Goal: Task Accomplishment & Management: Use online tool/utility

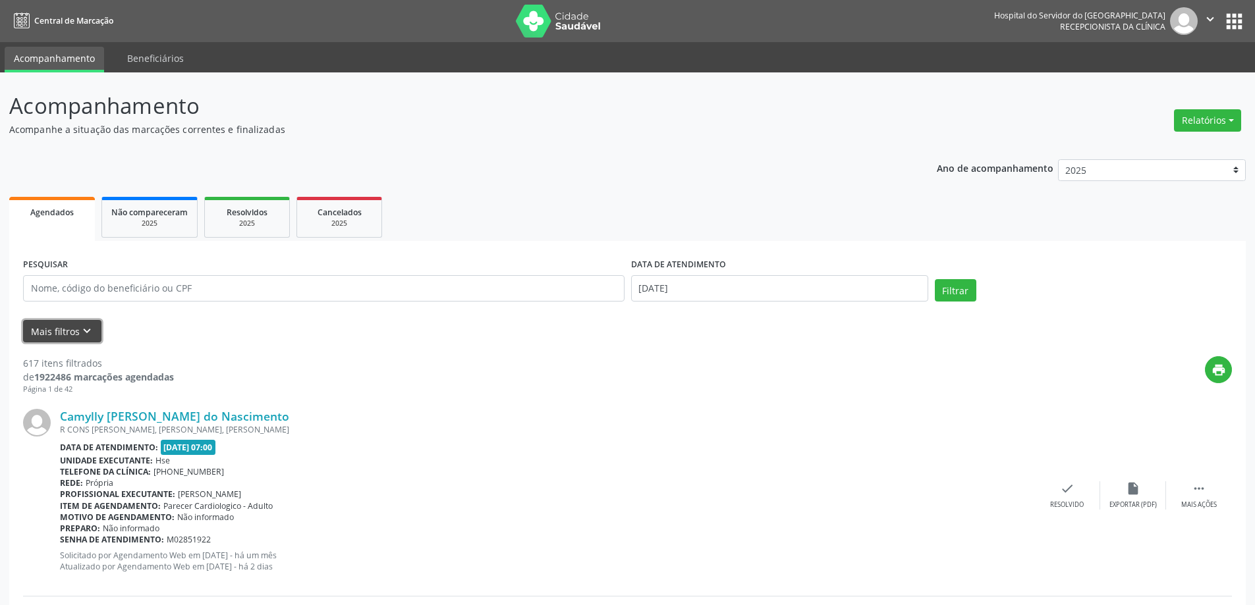
click at [75, 333] on button "Mais filtros keyboard_arrow_down" at bounding box center [62, 331] width 78 height 23
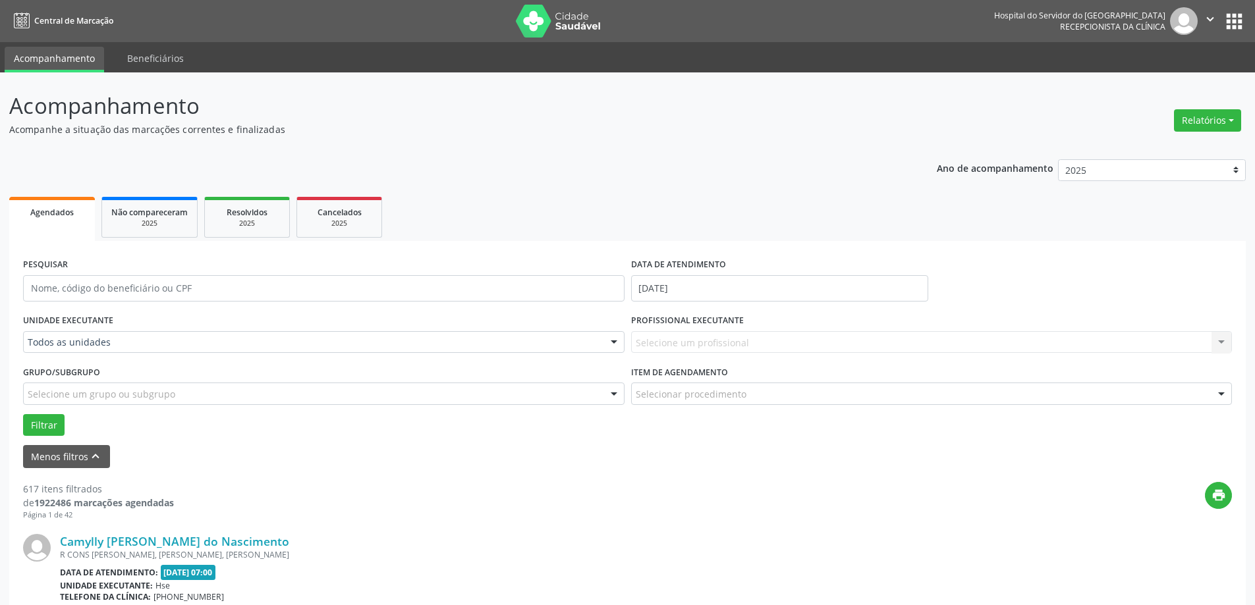
click at [1177, 133] on div "Relatórios Agendamentos Procedimentos realizados" at bounding box center [1207, 121] width 76 height 32
click at [1182, 119] on button "Relatórios" at bounding box center [1207, 120] width 67 height 22
click at [1211, 119] on button "Relatórios" at bounding box center [1207, 120] width 67 height 22
click at [1184, 127] on button "Relatórios" at bounding box center [1207, 120] width 67 height 22
click at [1152, 152] on link "Agendamentos" at bounding box center [1171, 149] width 142 height 18
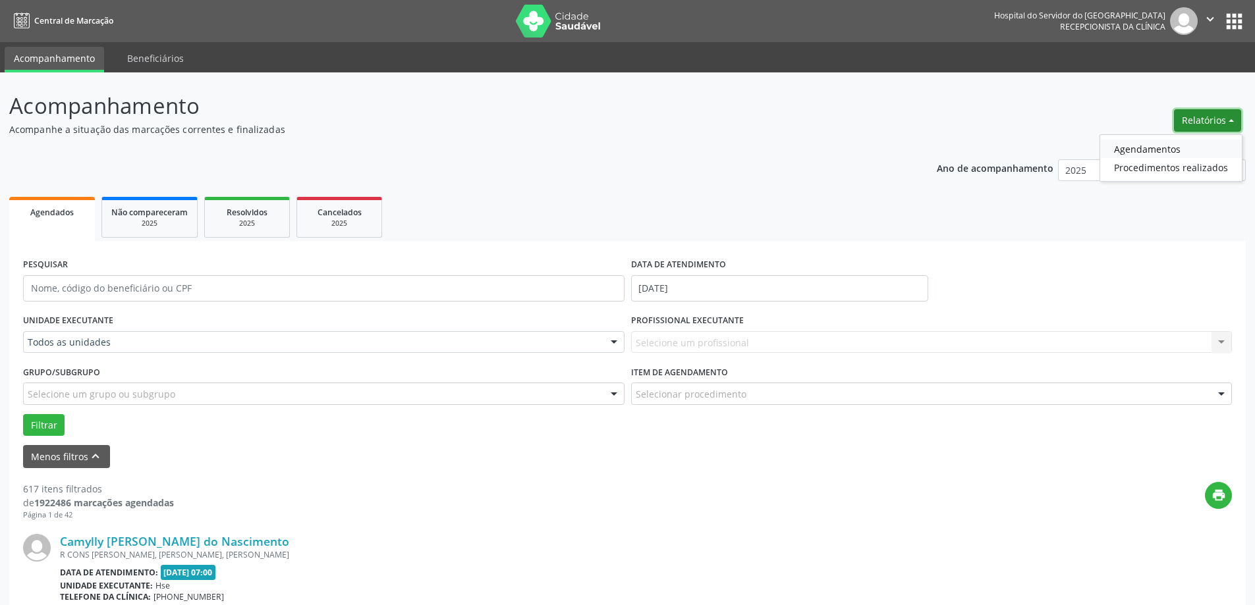
select select "8"
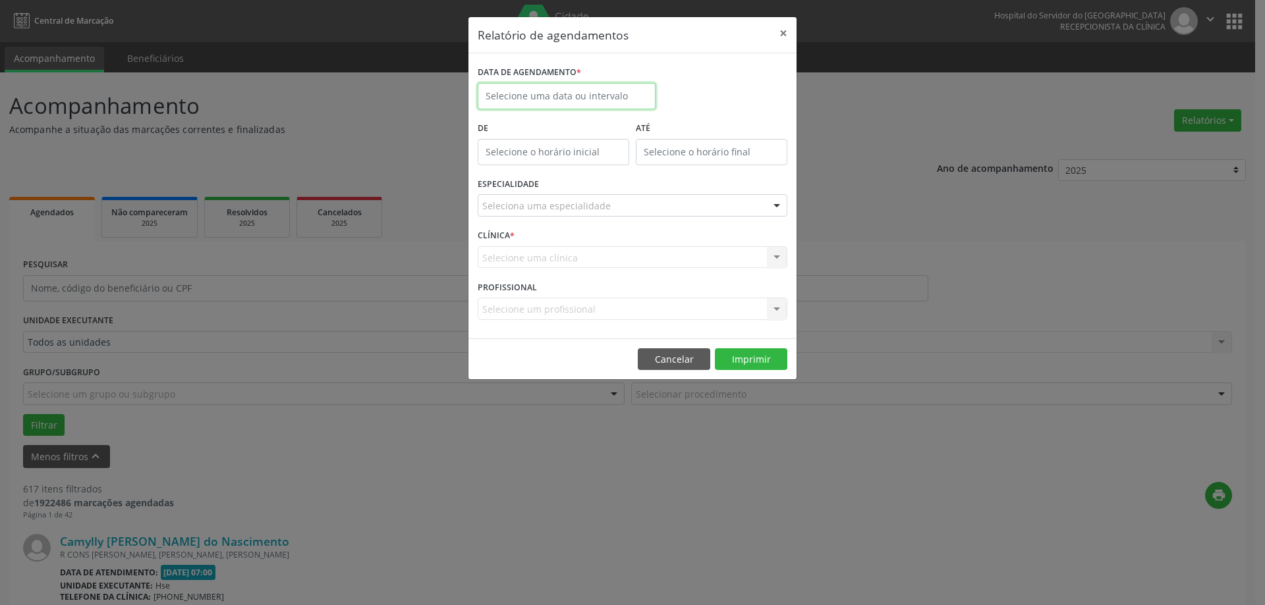
click at [588, 93] on input "text" at bounding box center [567, 96] width 178 height 26
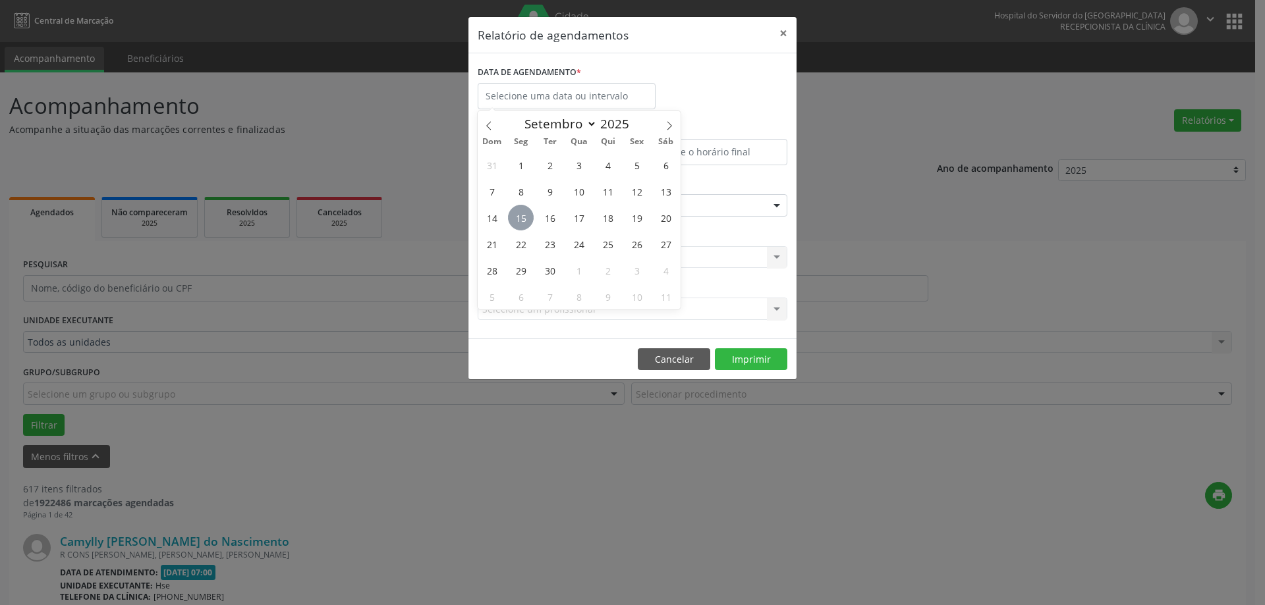
click at [520, 216] on span "15" at bounding box center [521, 218] width 26 height 26
type input "[DATE]"
click at [520, 216] on span "15" at bounding box center [521, 218] width 26 height 26
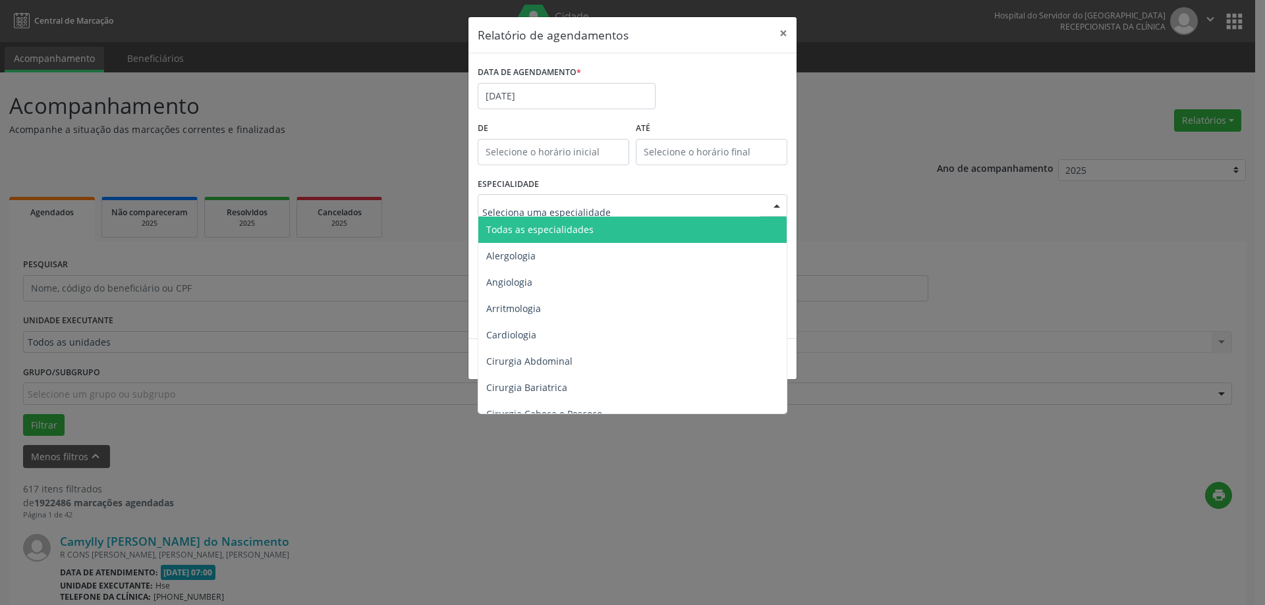
click at [592, 223] on span "Todas as especialidades" at bounding box center [633, 230] width 310 height 26
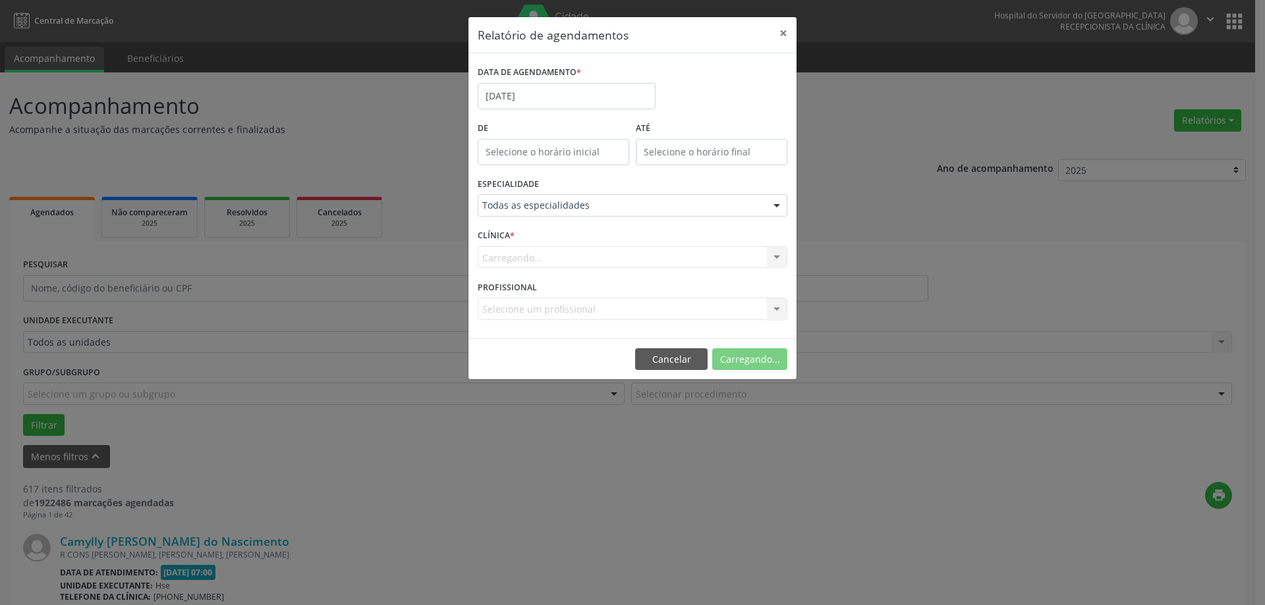
click at [592, 223] on div "ESPECIALIDADE Todas as especialidades Todas as especialidades Alergologia Angio…" at bounding box center [632, 200] width 316 height 51
click at [762, 366] on button "Imprimir" at bounding box center [751, 359] width 72 height 22
